Goal: Information Seeking & Learning: Find specific fact

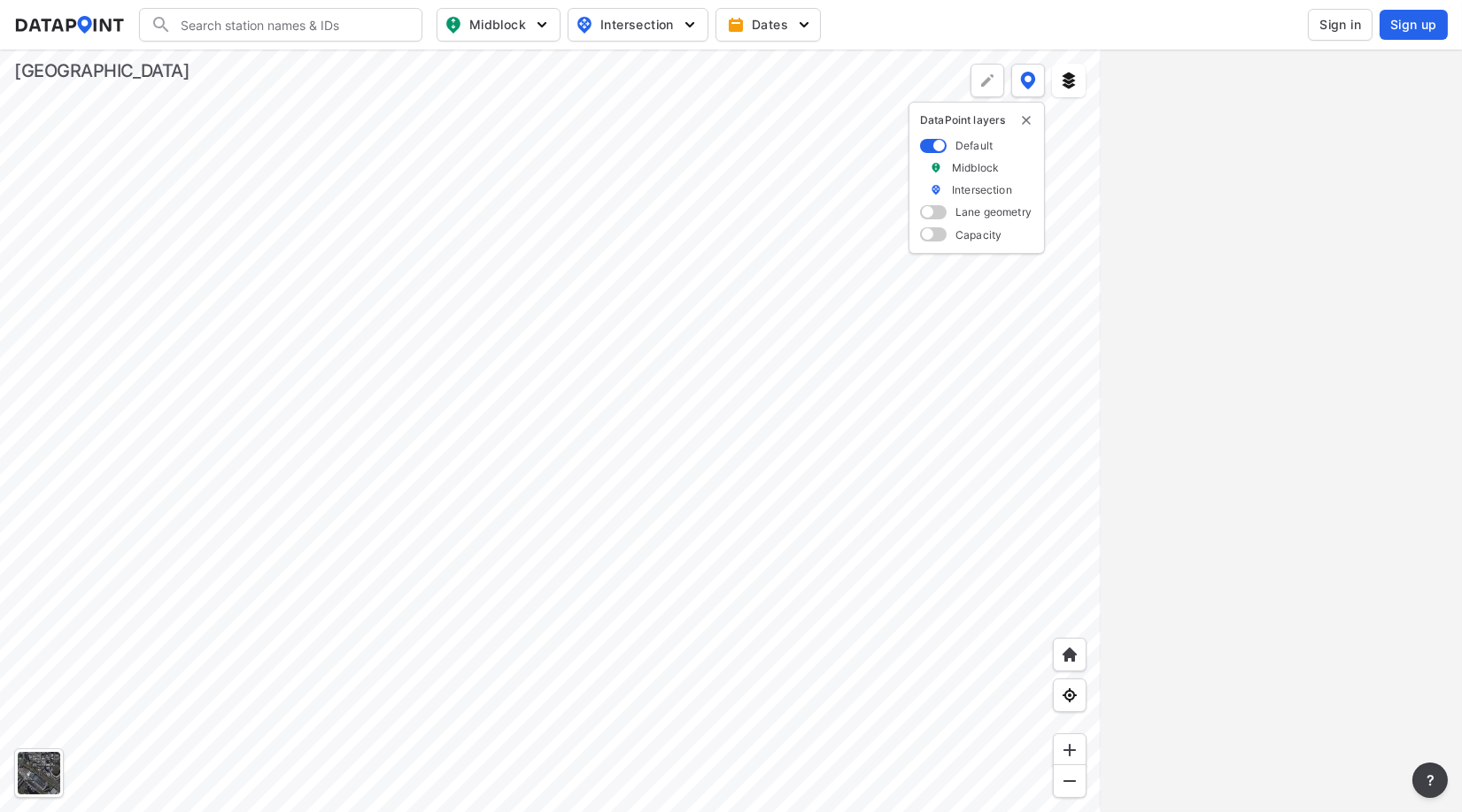
click at [245, 384] on div at bounding box center [550, 431] width 1101 height 763
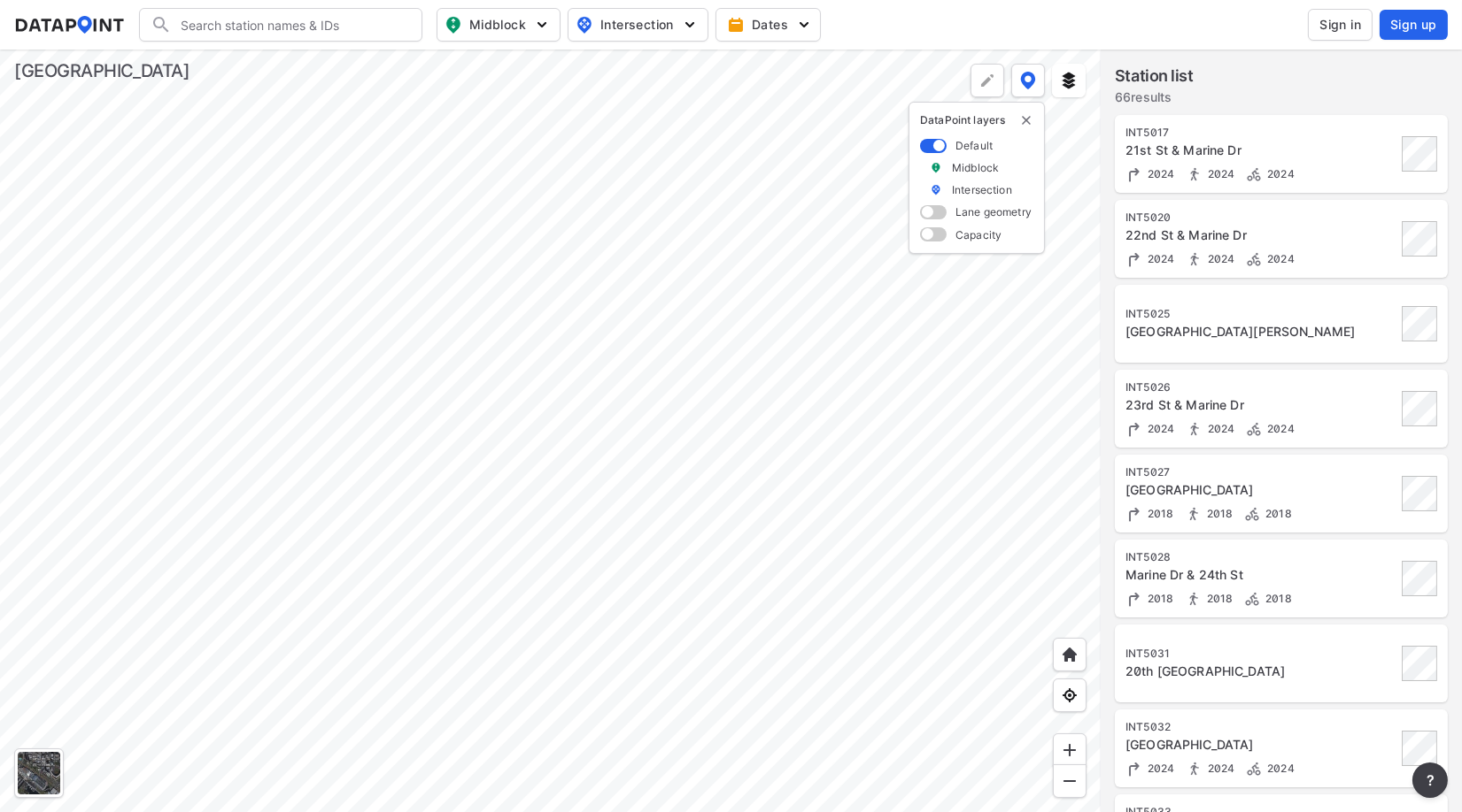
click at [408, 418] on div at bounding box center [550, 431] width 1101 height 763
click at [668, 354] on div at bounding box center [550, 431] width 1101 height 763
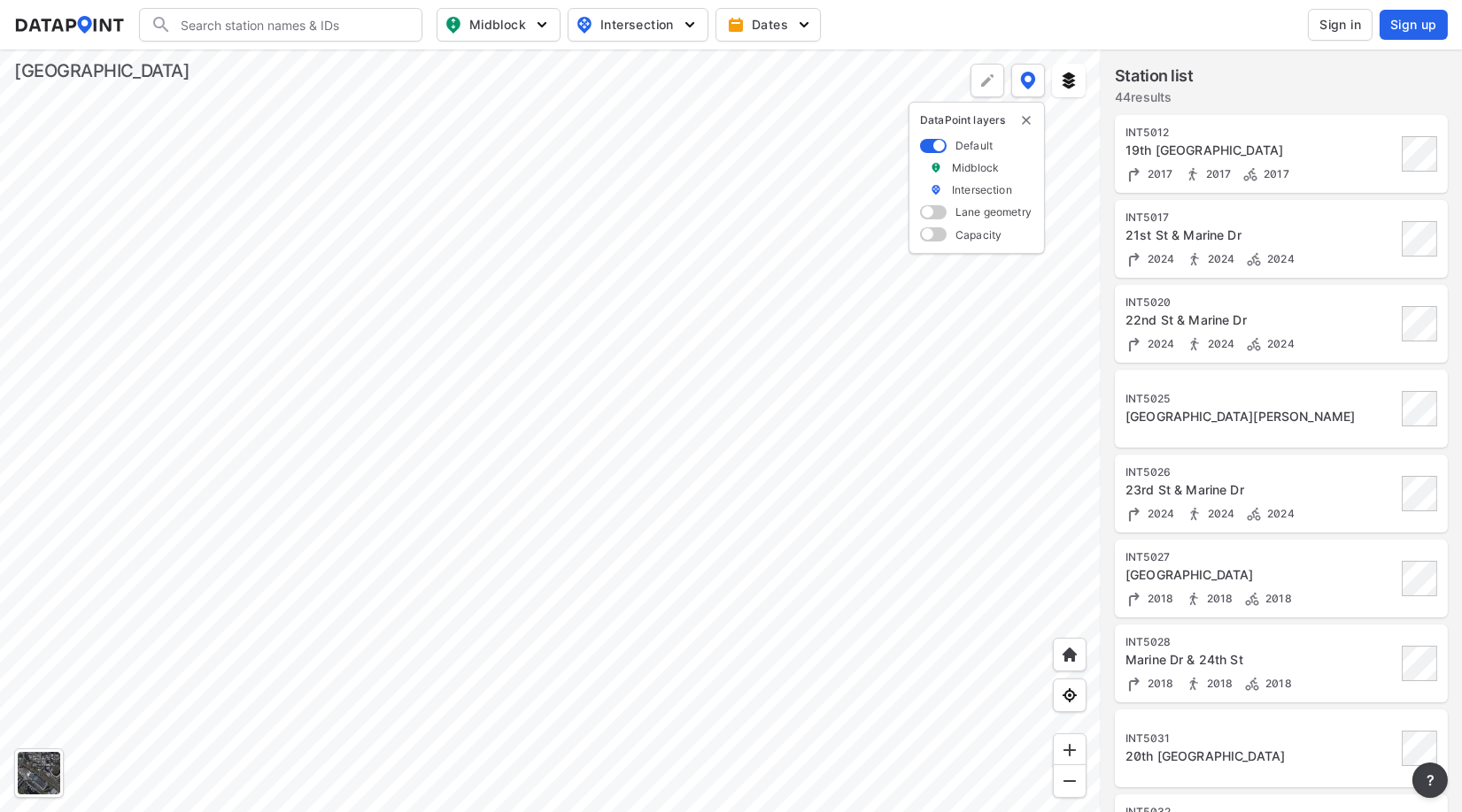
click at [699, 394] on div at bounding box center [550, 431] width 1101 height 763
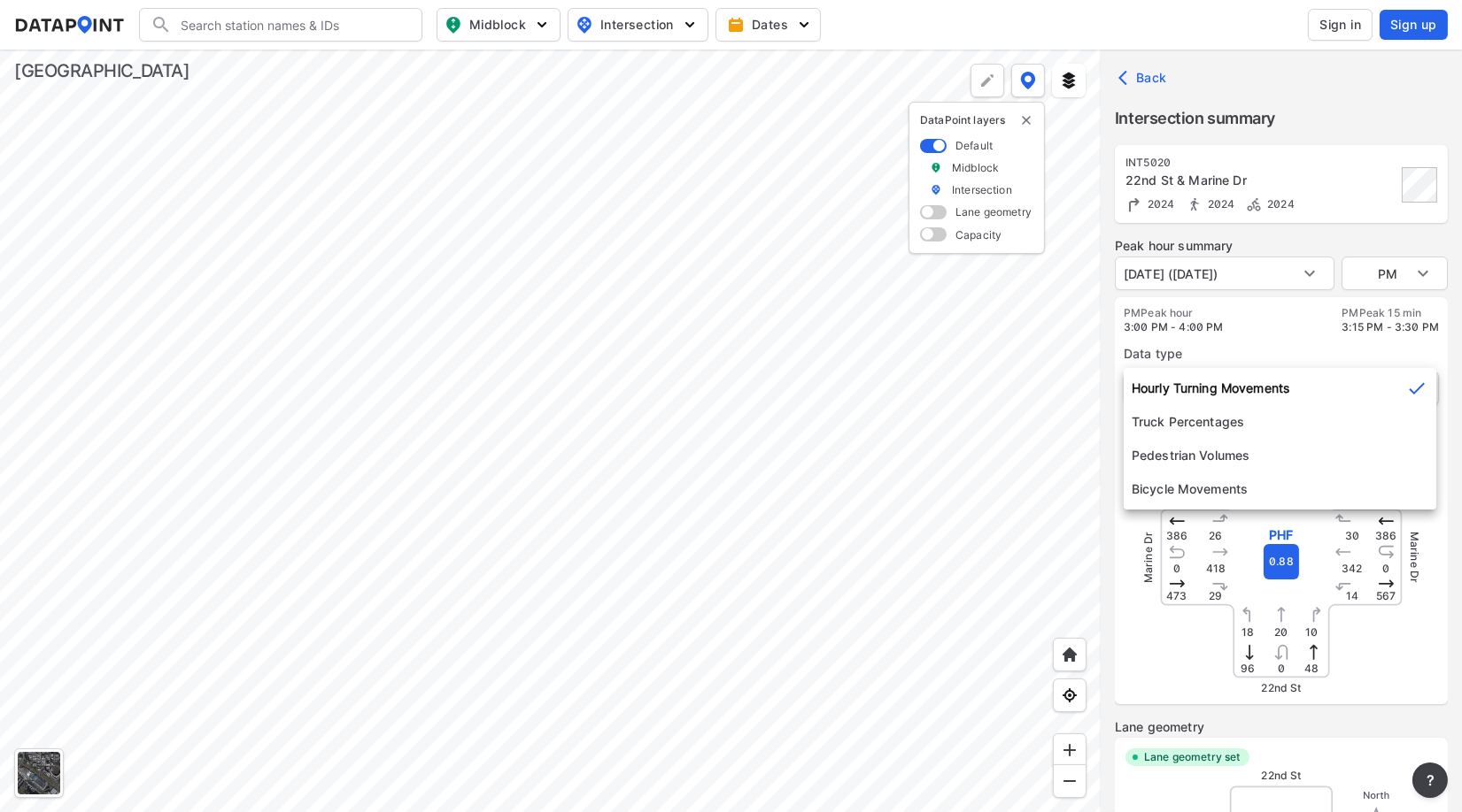
click at [1407, 393] on body "Search Please enter a search term. Midblock Intersection Dates Sign in Sign up …" at bounding box center [731, 406] width 1462 height 812
click at [1415, 390] on icon at bounding box center [1417, 388] width 21 height 21
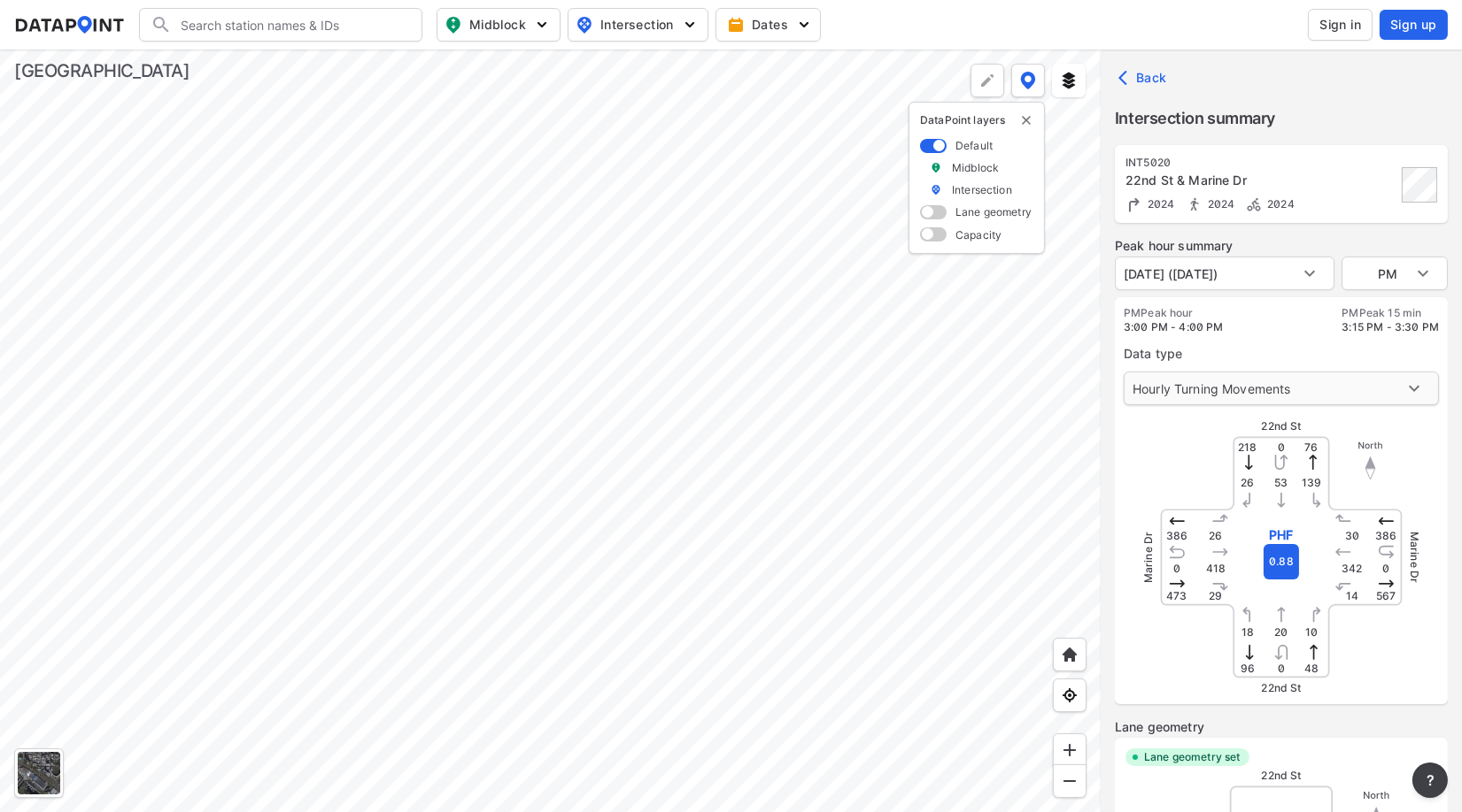
click at [1417, 388] on body "Search Please enter a search term. Midblock Intersection Dates Sign in Sign up …" at bounding box center [731, 406] width 1462 height 812
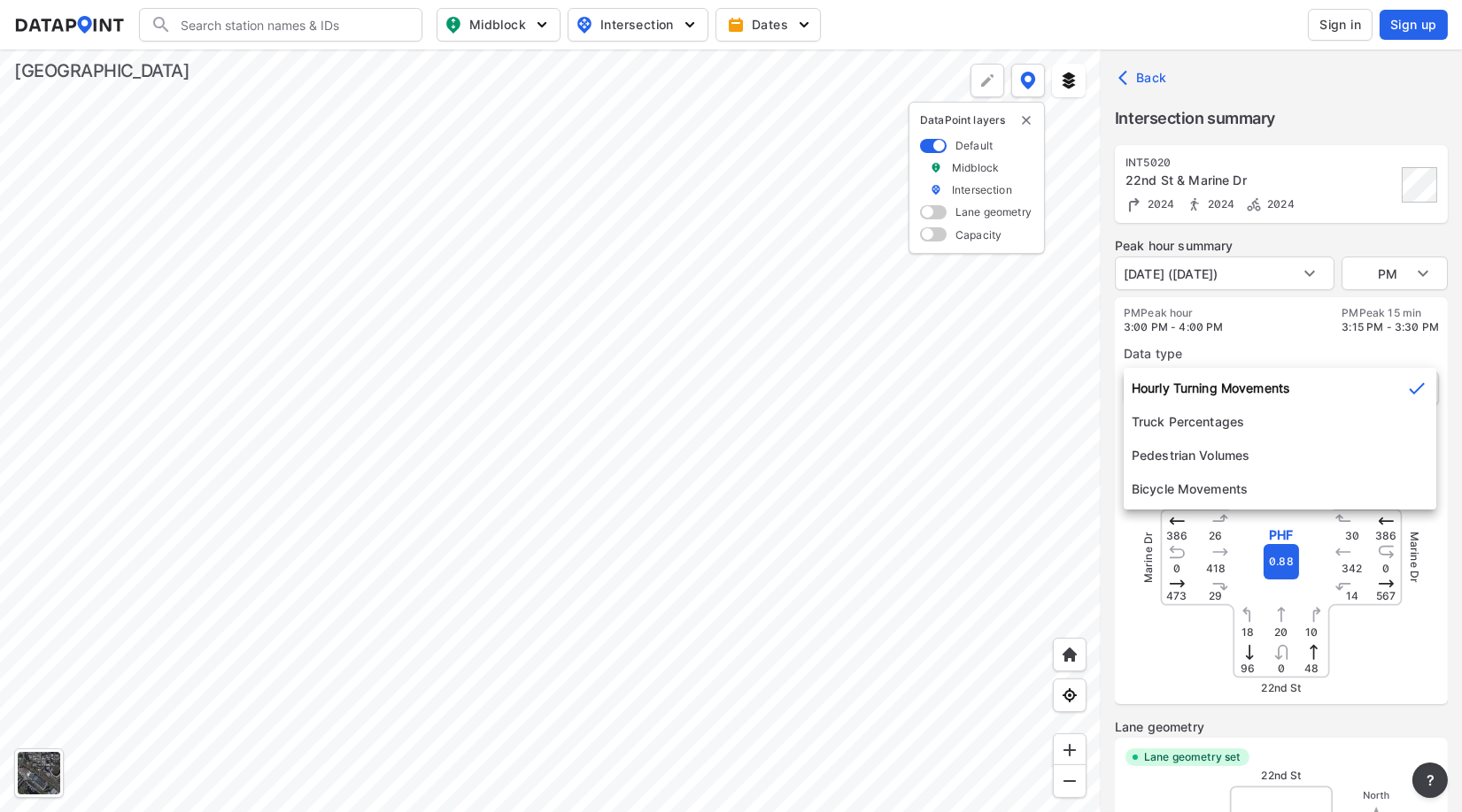
click at [1417, 388] on icon at bounding box center [1417, 388] width 21 height 21
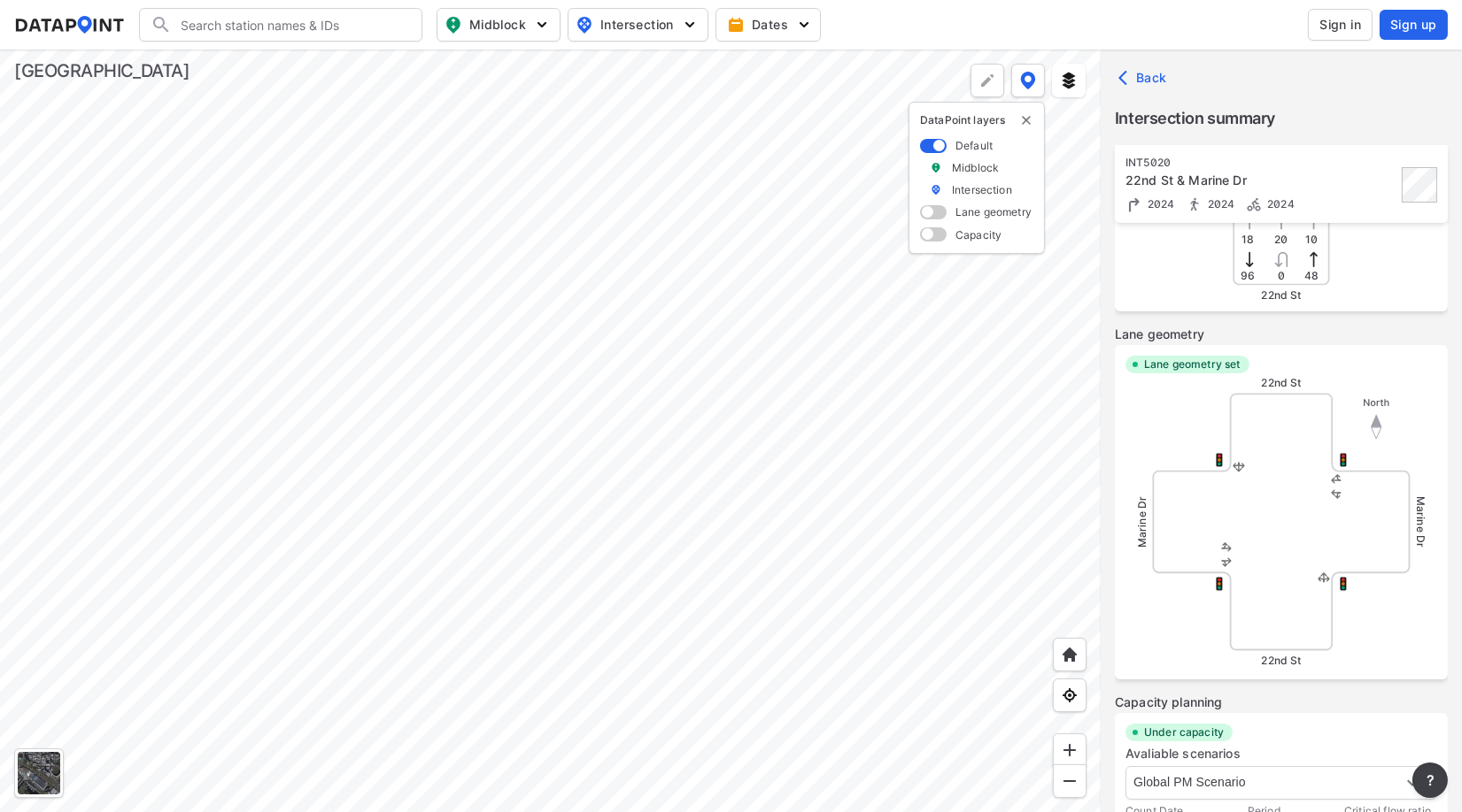
scroll to position [587, 0]
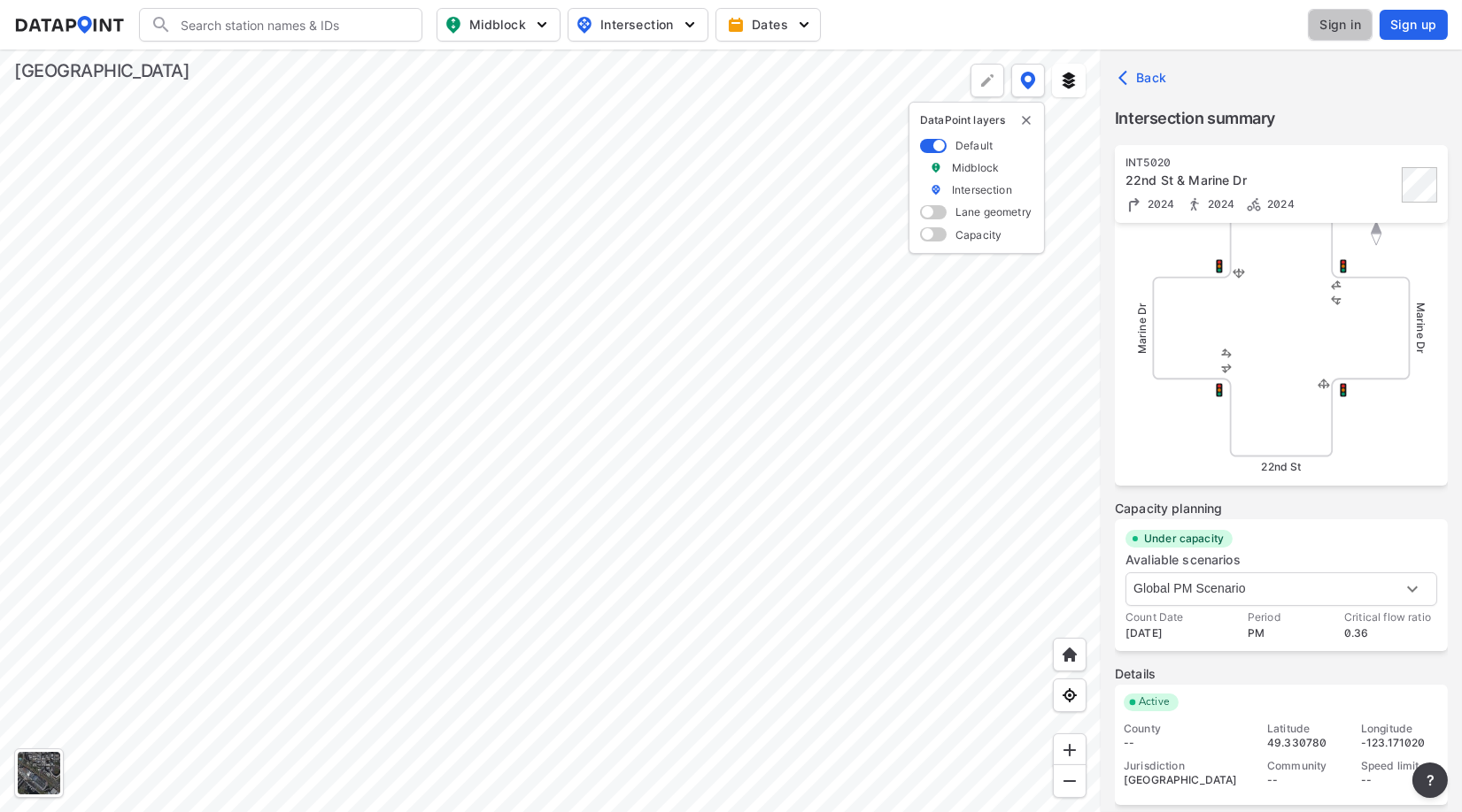
click at [1347, 23] on span "Sign in" at bounding box center [1340, 25] width 41 height 17
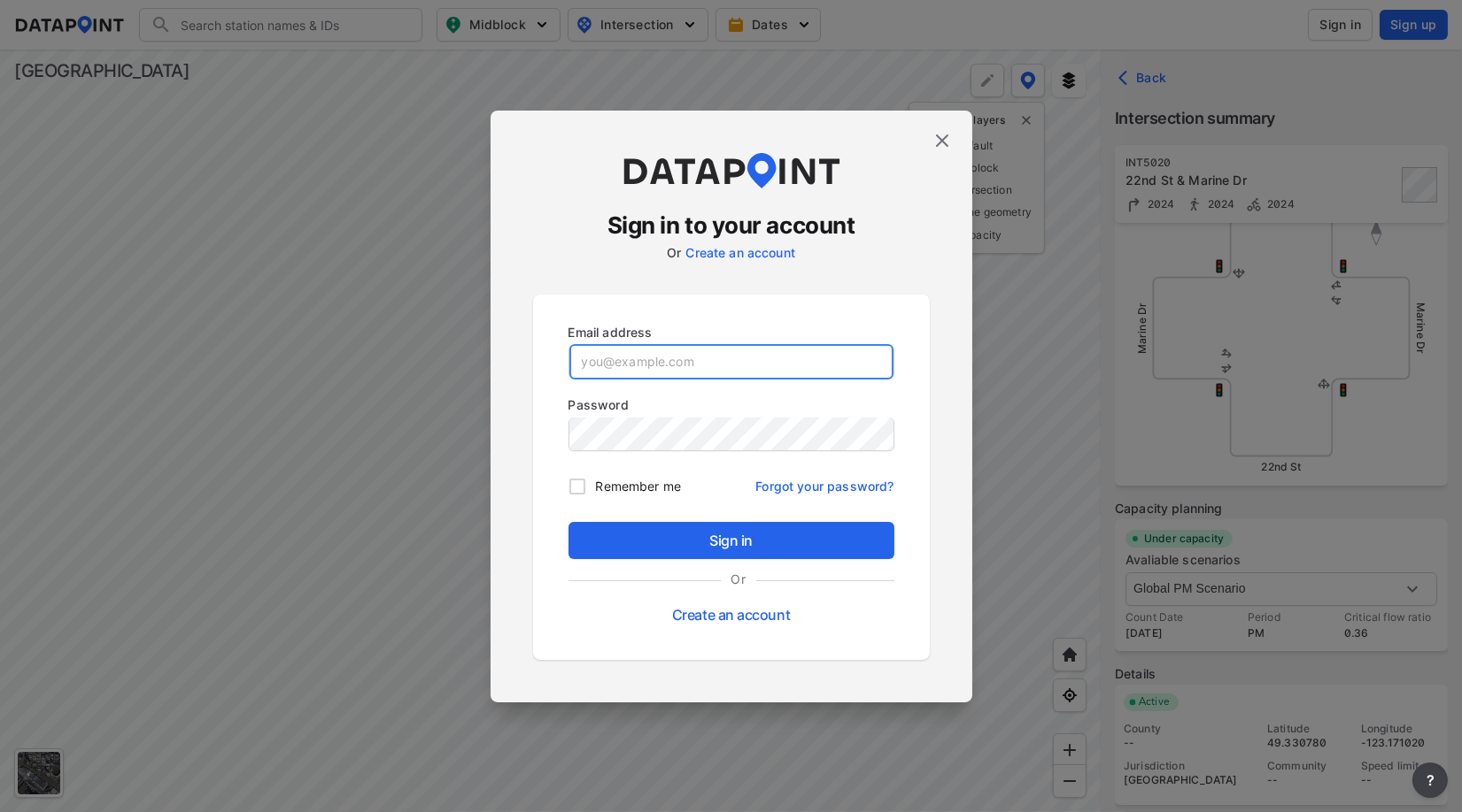
type input "[EMAIL_ADDRESS][DOMAIN_NAME]"
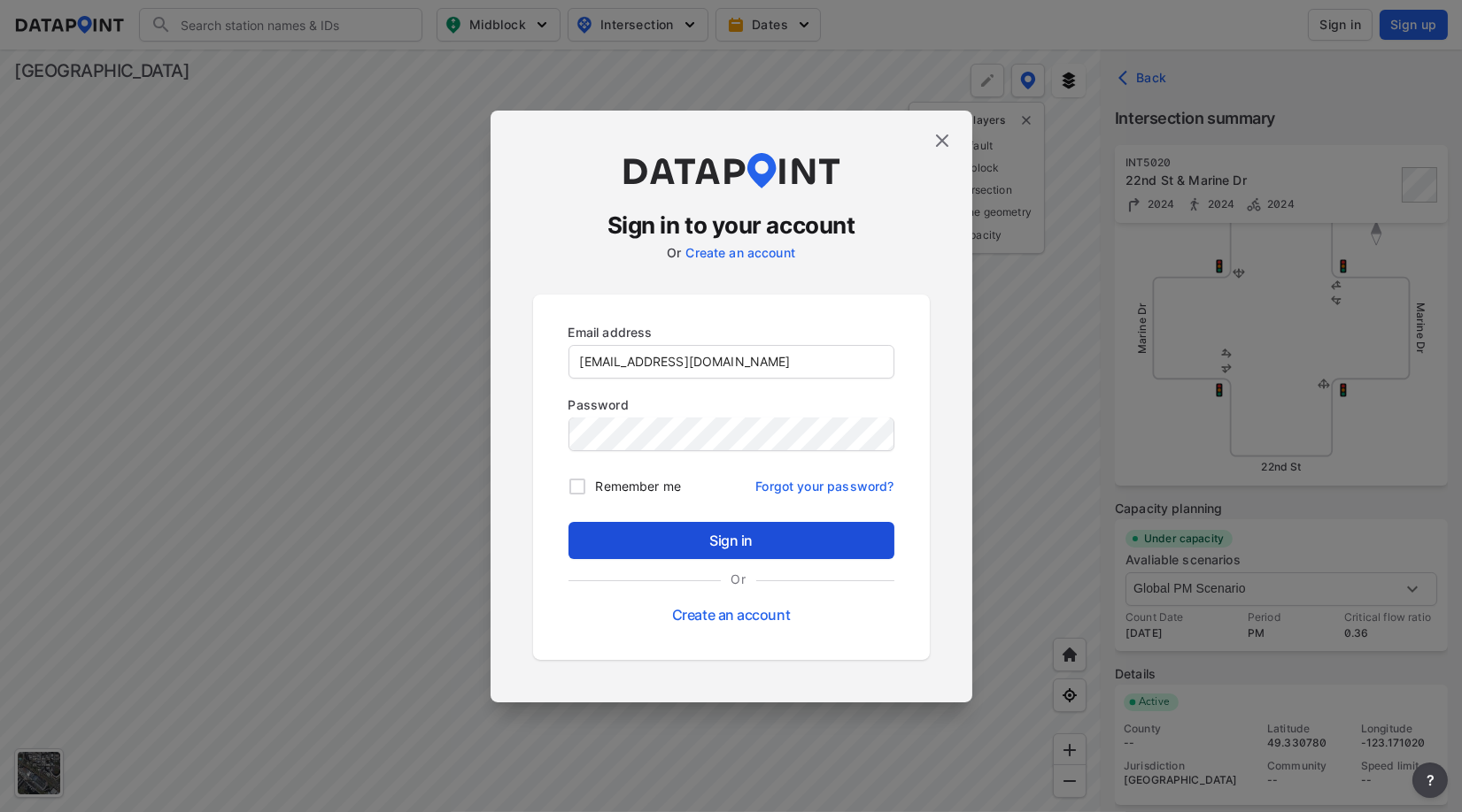
click at [726, 539] on span "Sign in" at bounding box center [731, 540] width 298 height 21
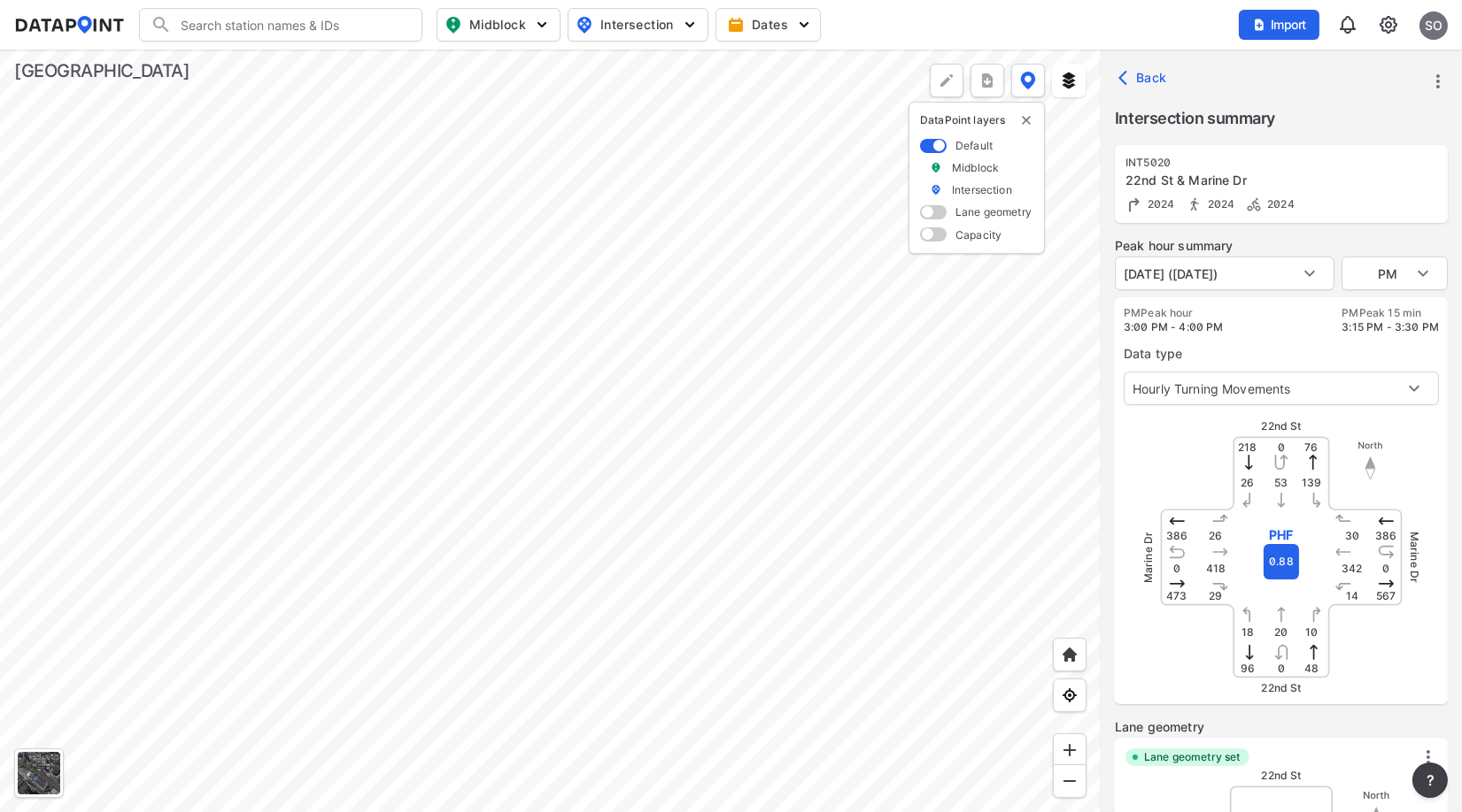
type input "4108"
click at [681, 284] on div at bounding box center [550, 431] width 1101 height 763
click at [698, 458] on div at bounding box center [550, 431] width 1101 height 763
click at [849, 562] on div at bounding box center [550, 431] width 1101 height 763
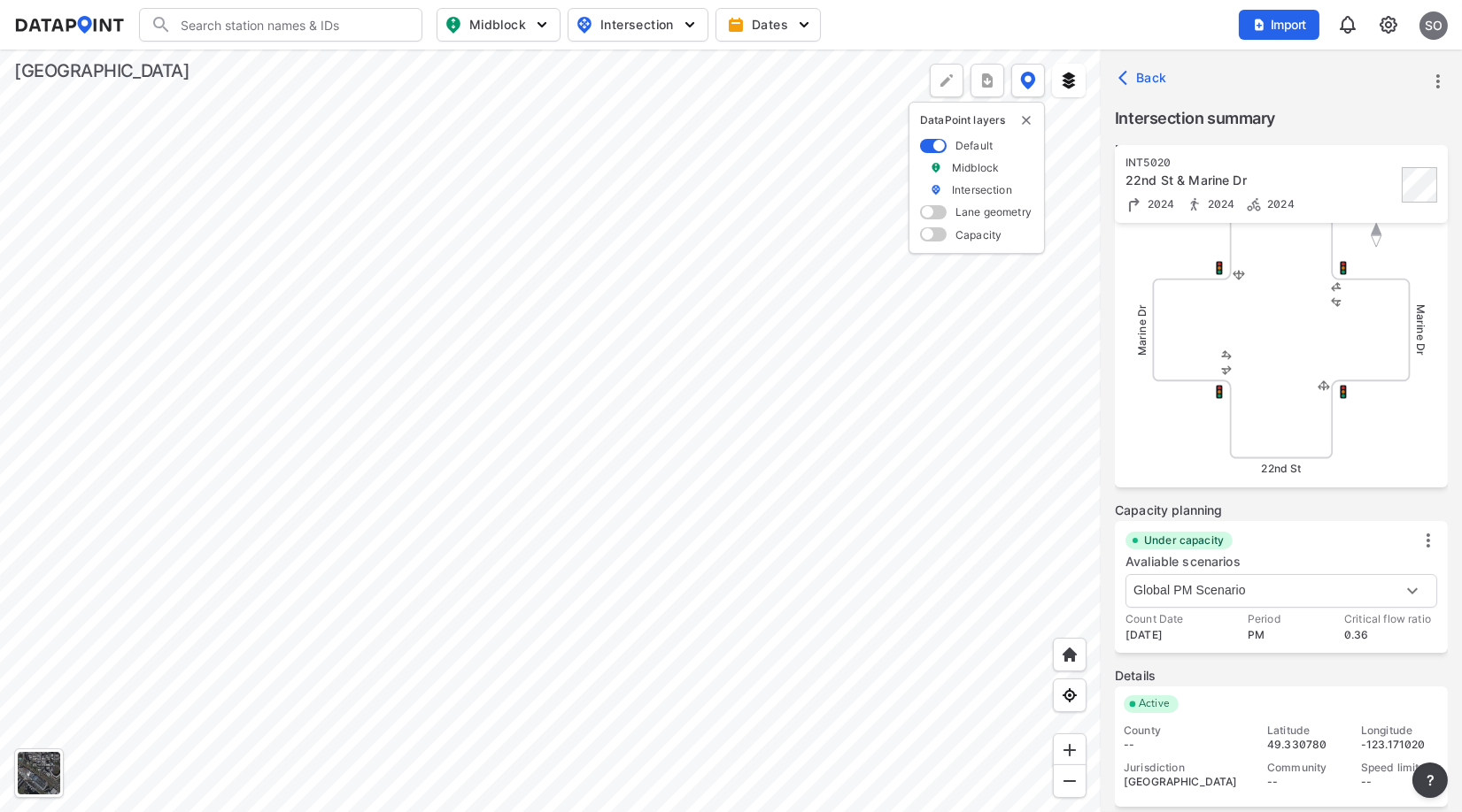
scroll to position [646, 0]
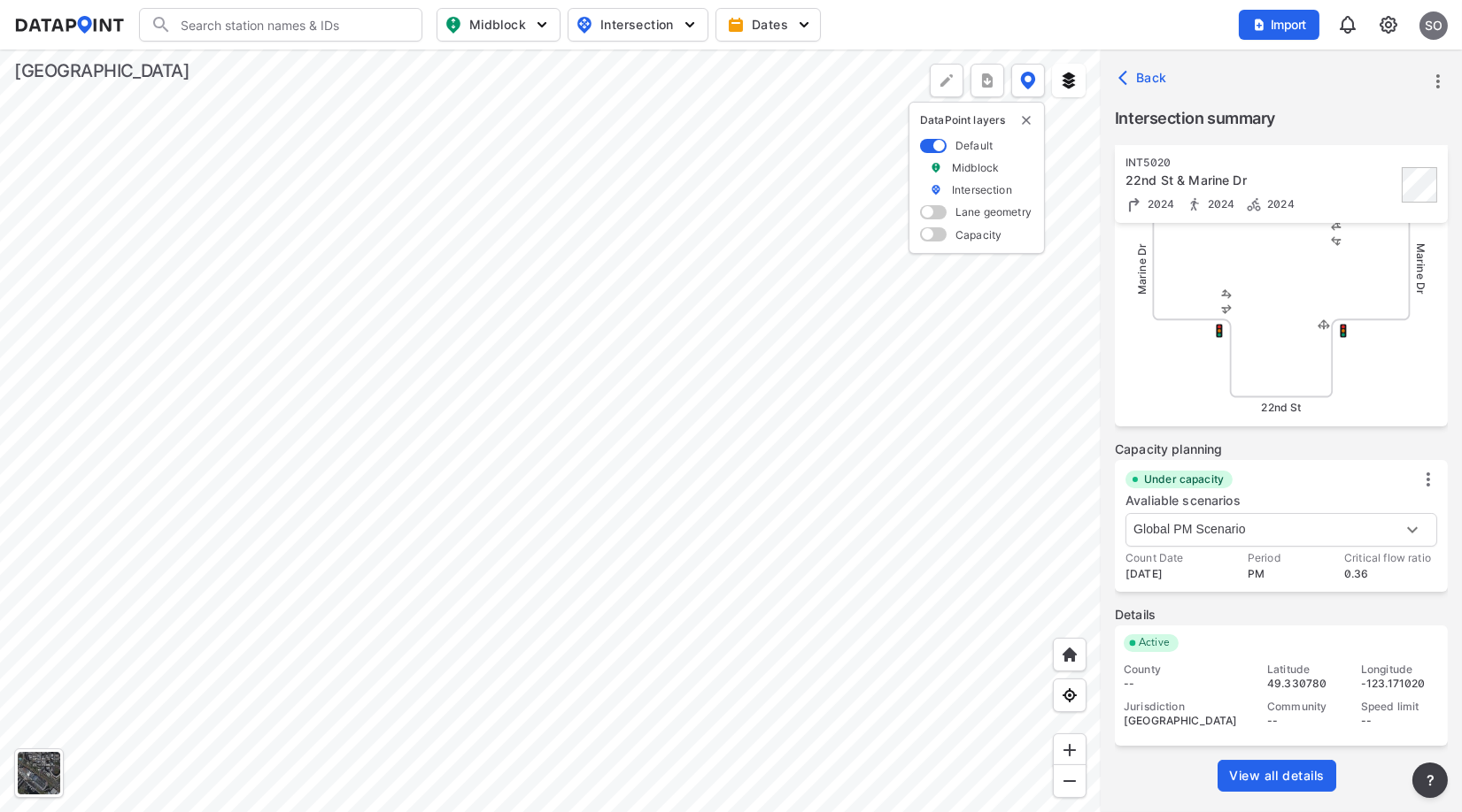
click at [1280, 781] on span "View all details" at bounding box center [1276, 775] width 95 height 17
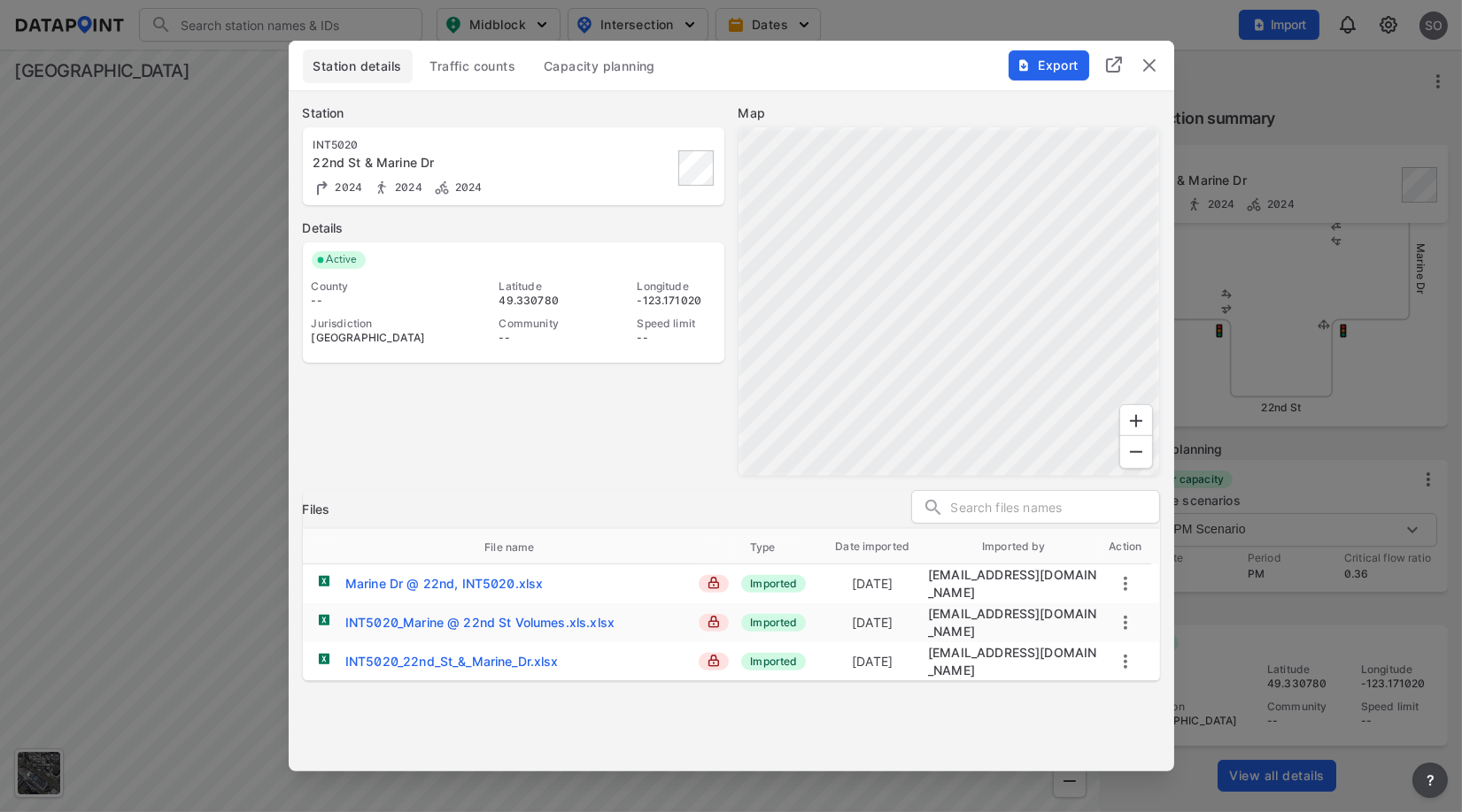
click at [495, 66] on span "Traffic counts" at bounding box center [472, 66] width 86 height 17
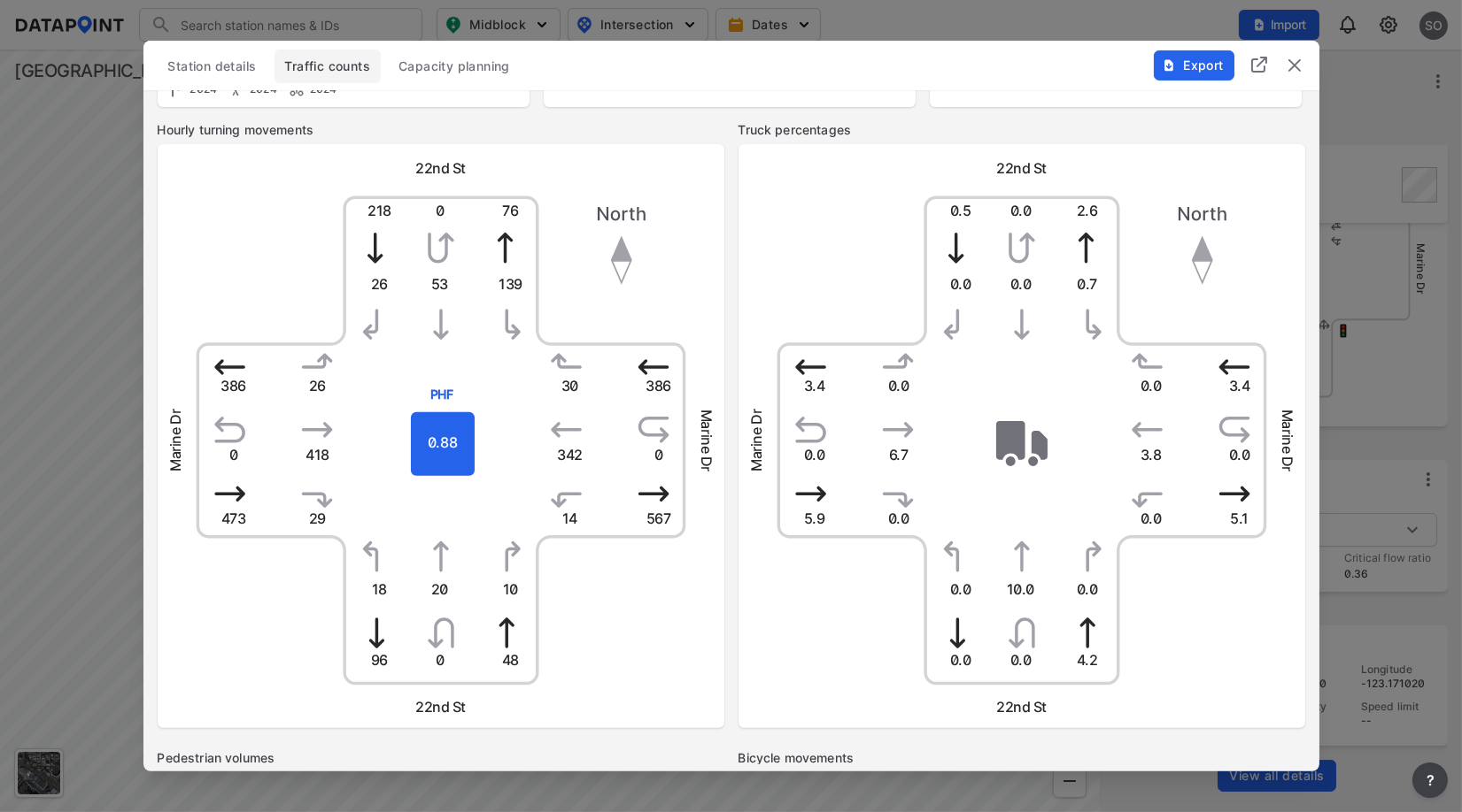
scroll to position [0, 0]
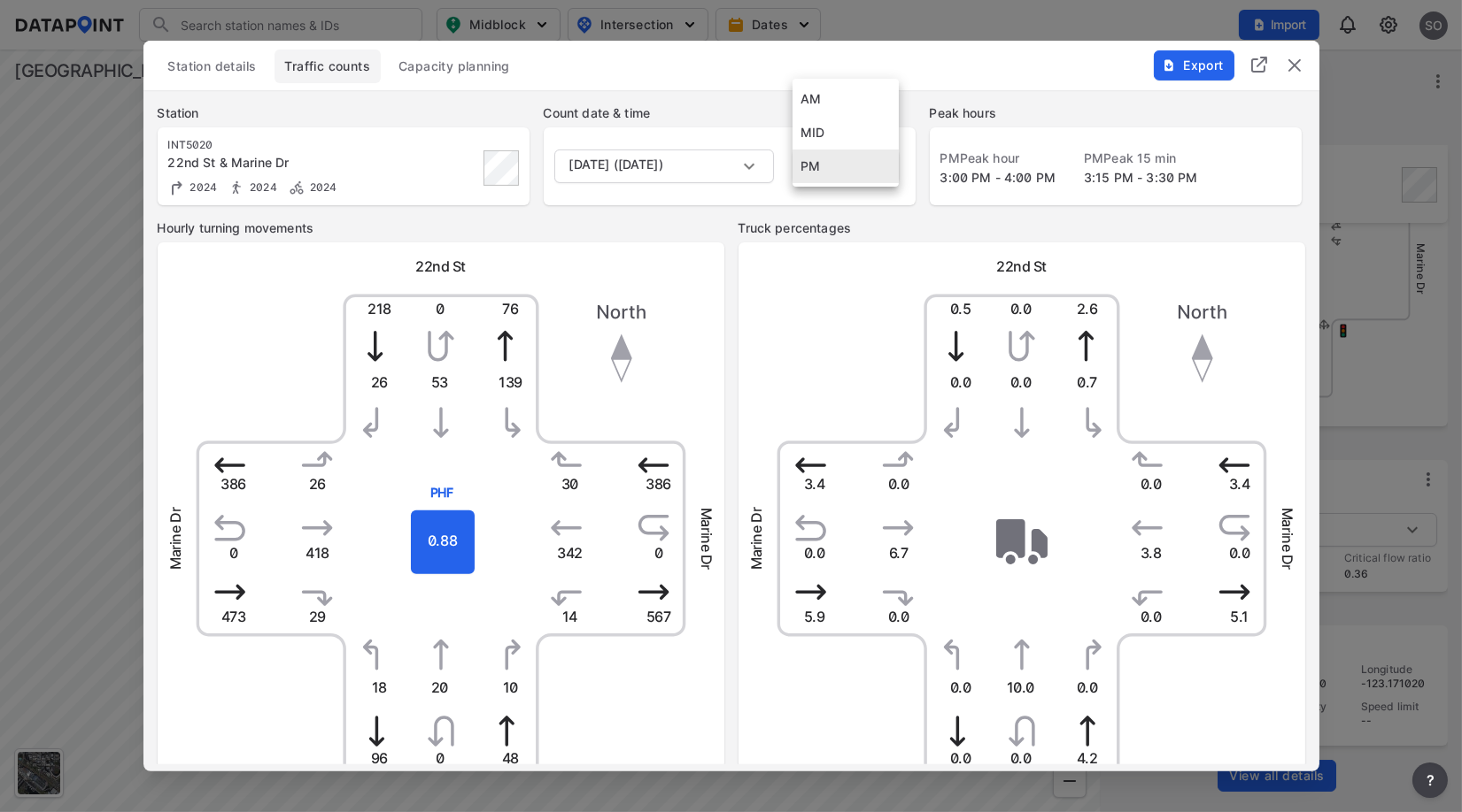
click at [885, 164] on body "Search Please enter a search term. Midblock Intersection Dates Import SO Import…" at bounding box center [731, 406] width 1462 height 812
click at [848, 128] on li "MID" at bounding box center [845, 132] width 106 height 34
type input "MID"
click at [877, 169] on body "Search Please enter a search term. Midblock Intersection Dates Import SO Import…" at bounding box center [731, 406] width 1462 height 812
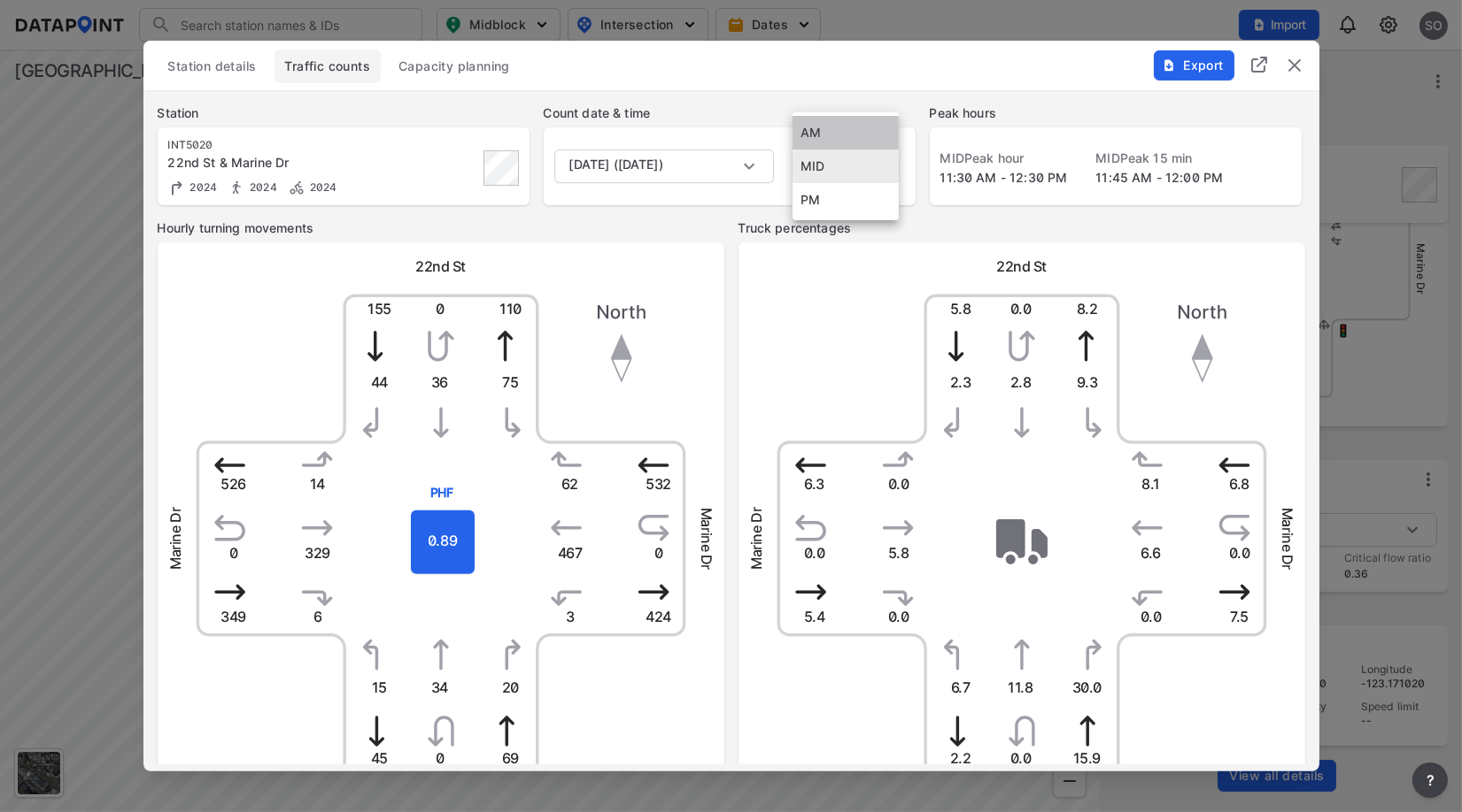
click at [852, 134] on li "AM" at bounding box center [845, 132] width 106 height 34
type input "AM"
click at [1298, 65] on img "delete" at bounding box center [1294, 65] width 21 height 21
